Goal: Navigation & Orientation: Find specific page/section

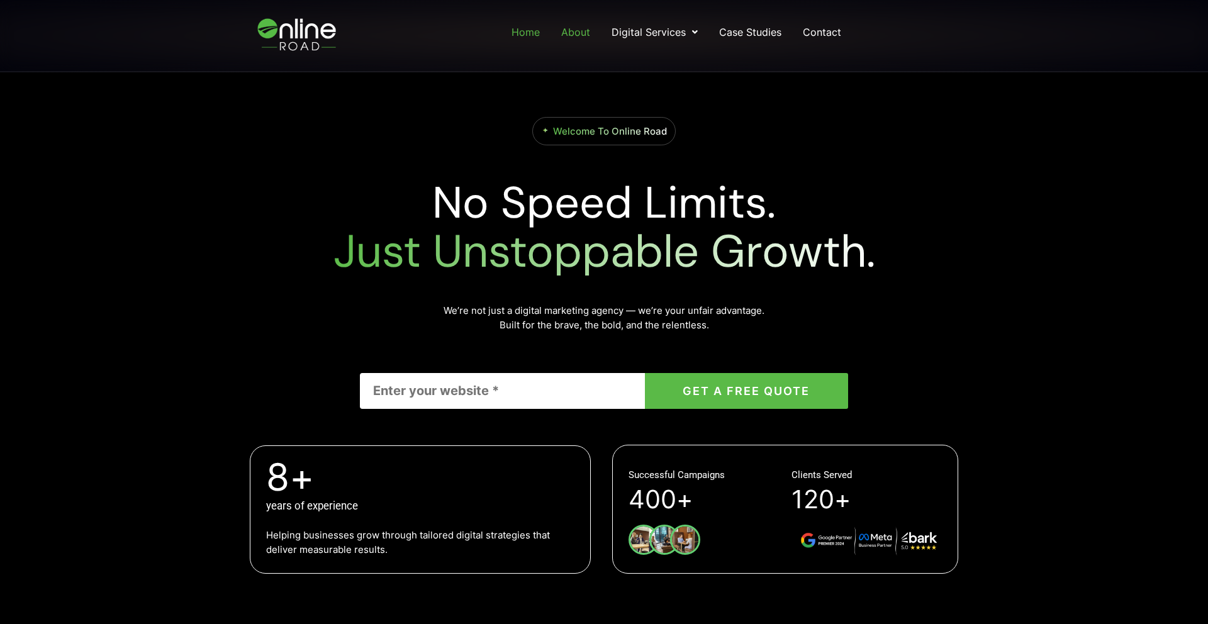
click at [567, 35] on link "About" at bounding box center [575, 32] width 31 height 23
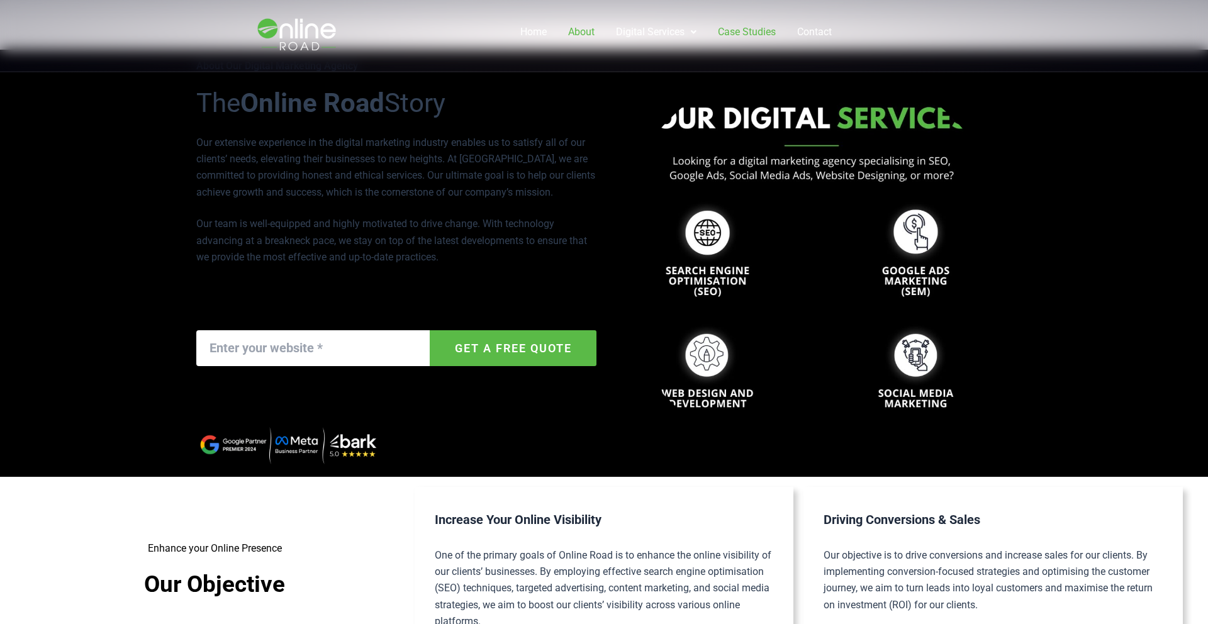
click at [749, 29] on link "Case Studies" at bounding box center [747, 32] width 60 height 23
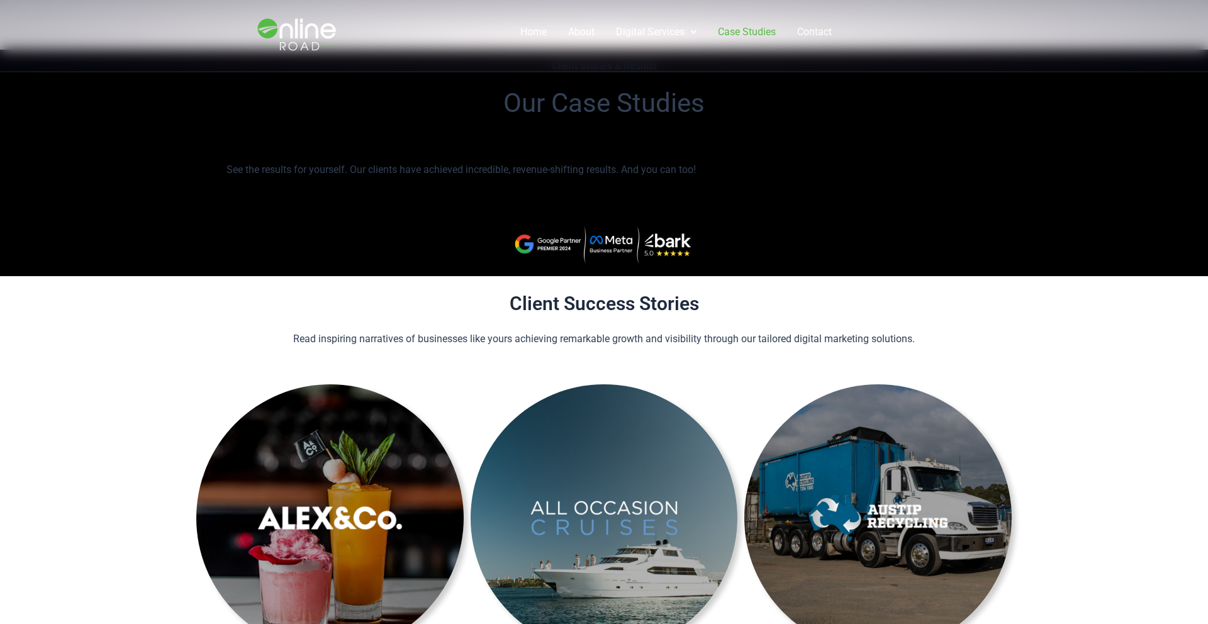
click at [304, 29] on img at bounding box center [298, 35] width 106 height 59
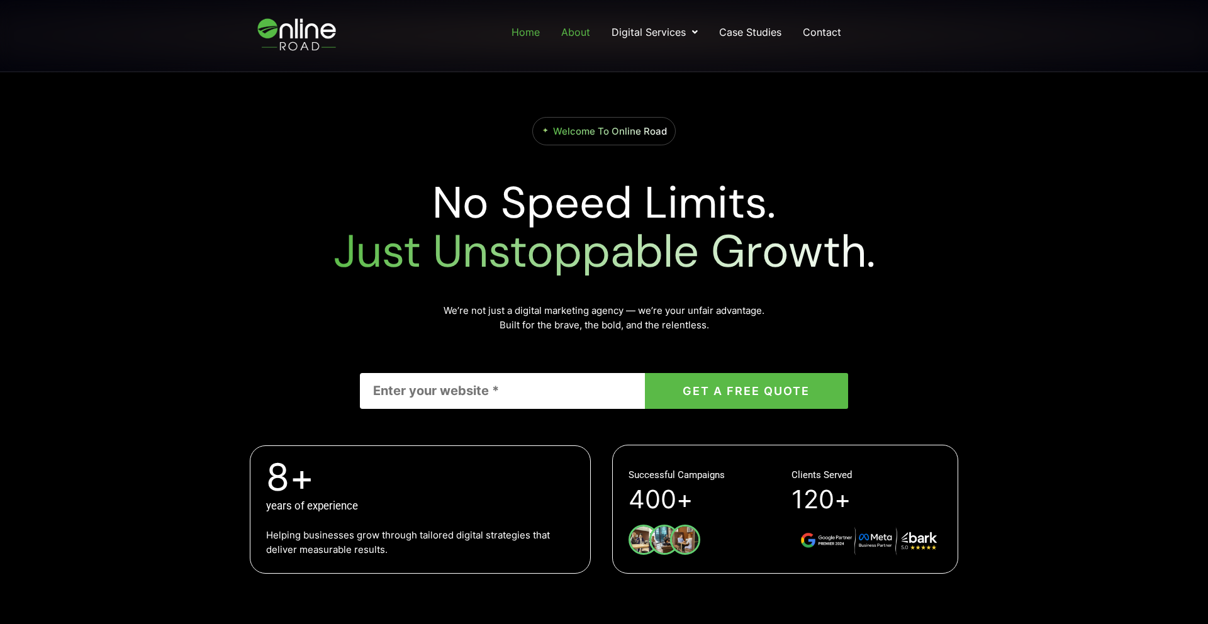
click at [588, 29] on link "About" at bounding box center [575, 32] width 31 height 23
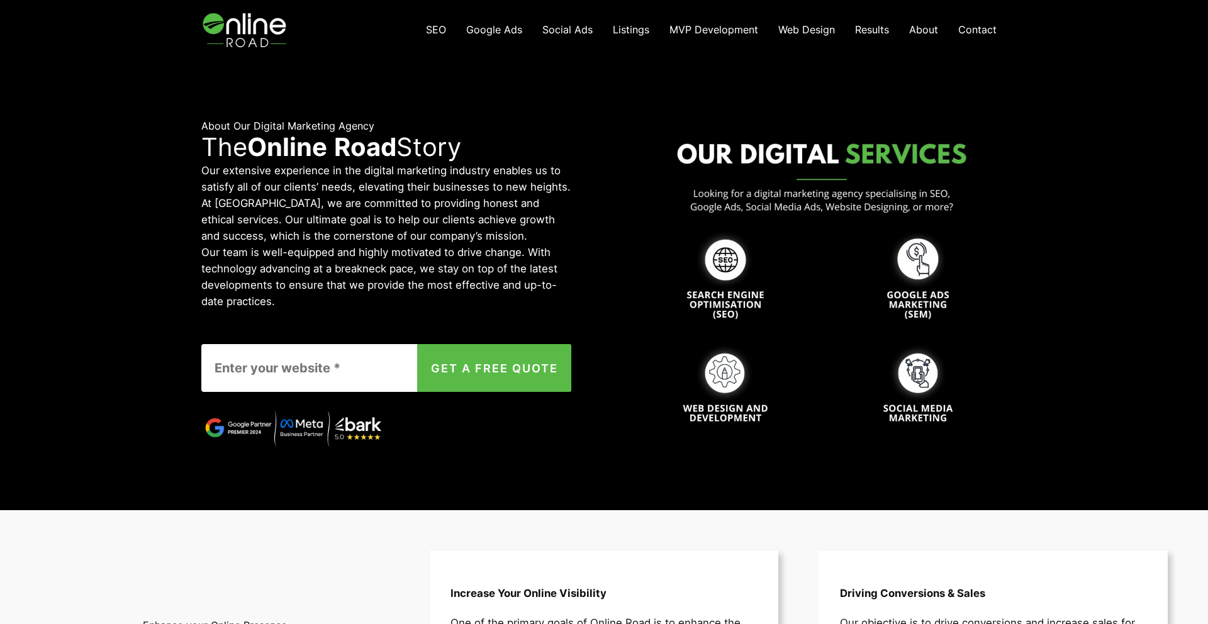
click at [245, 46] on img at bounding box center [245, 30] width 89 height 60
